Goal: Use online tool/utility: Utilize a website feature to perform a specific function

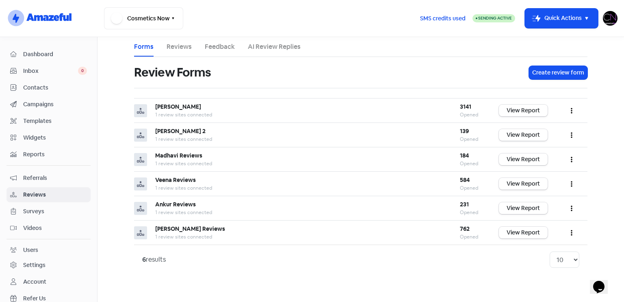
click at [54, 54] on span "Dashboard" at bounding box center [55, 54] width 64 height 9
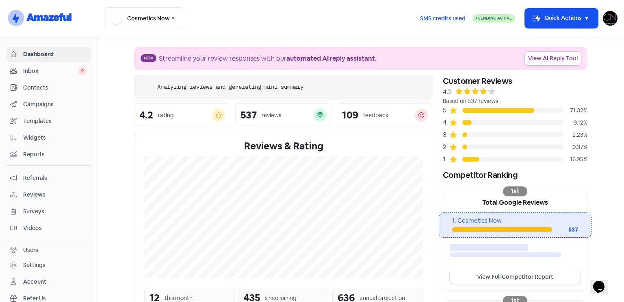
click at [558, 62] on link "View AI Reply Tool" at bounding box center [553, 58] width 56 height 13
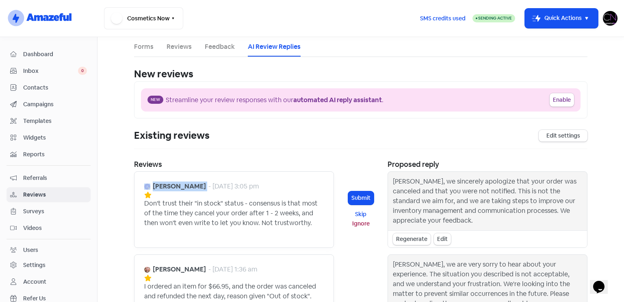
drag, startPoint x: 148, startPoint y: 184, endPoint x: 191, endPoint y: 185, distance: 43.5
click at [191, 185] on div "[PERSON_NAME] - [DATE] 3:05 pm" at bounding box center [201, 186] width 115 height 10
drag, startPoint x: 61, startPoint y: 54, endPoint x: 44, endPoint y: 50, distance: 17.7
click at [61, 54] on span "Dashboard" at bounding box center [55, 54] width 64 height 9
